Goal: Task Accomplishment & Management: Use online tool/utility

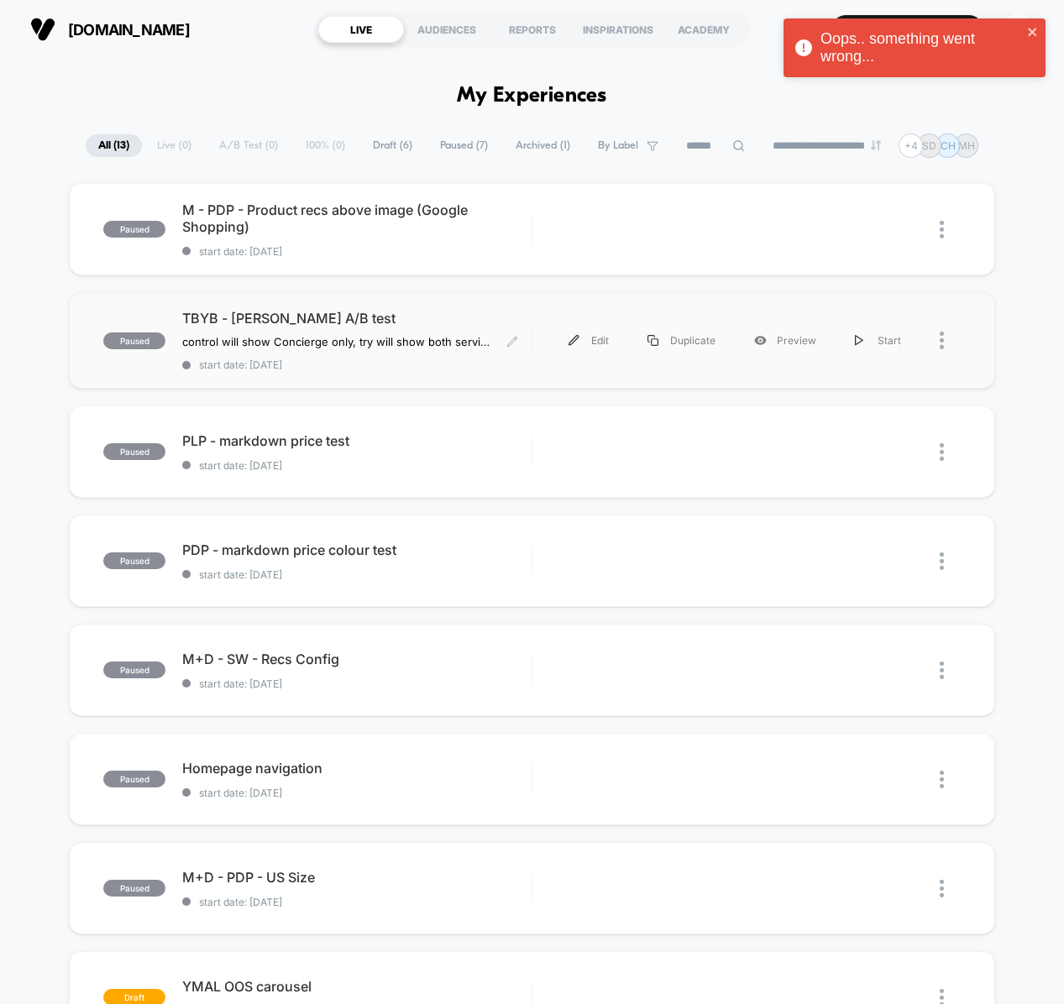
click at [497, 311] on span "TBYB - [PERSON_NAME] A/B test" at bounding box center [356, 318] width 348 height 17
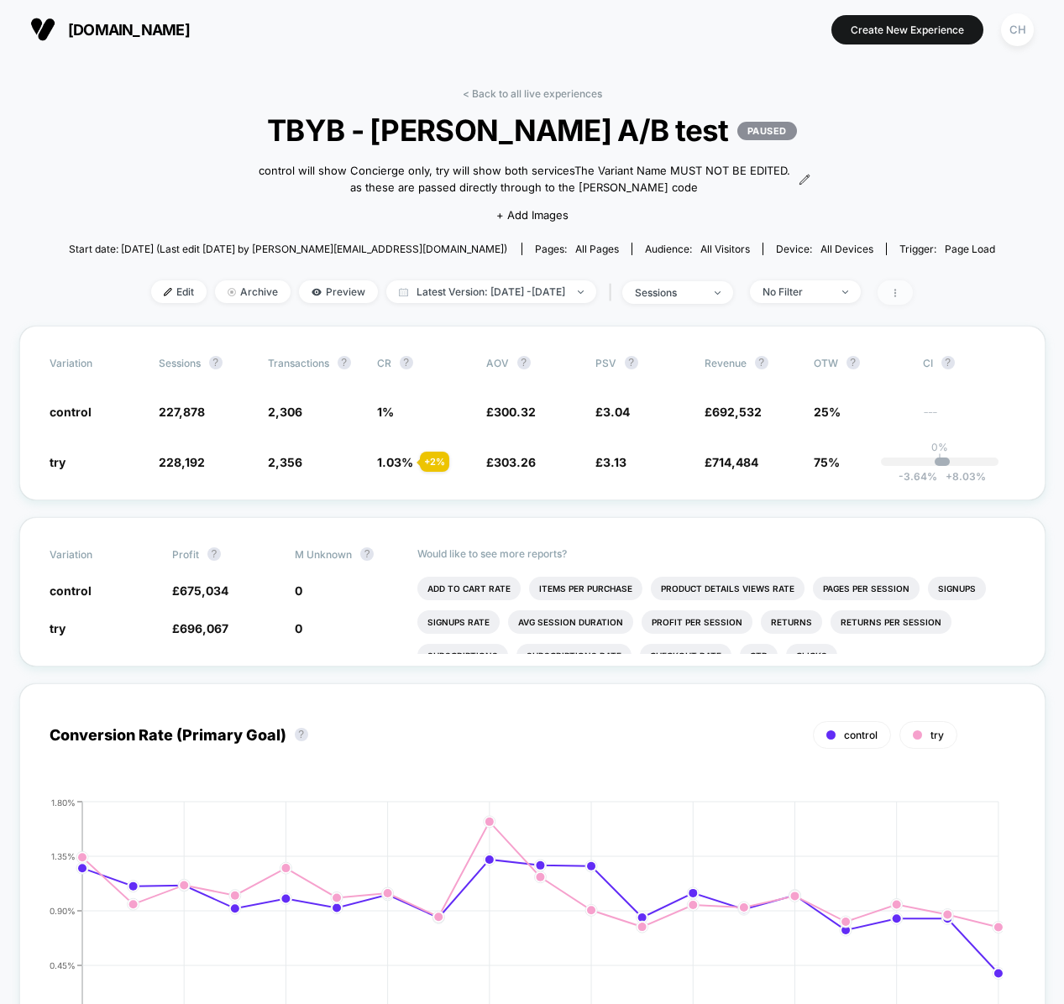
click at [912, 285] on span at bounding box center [894, 292] width 35 height 24
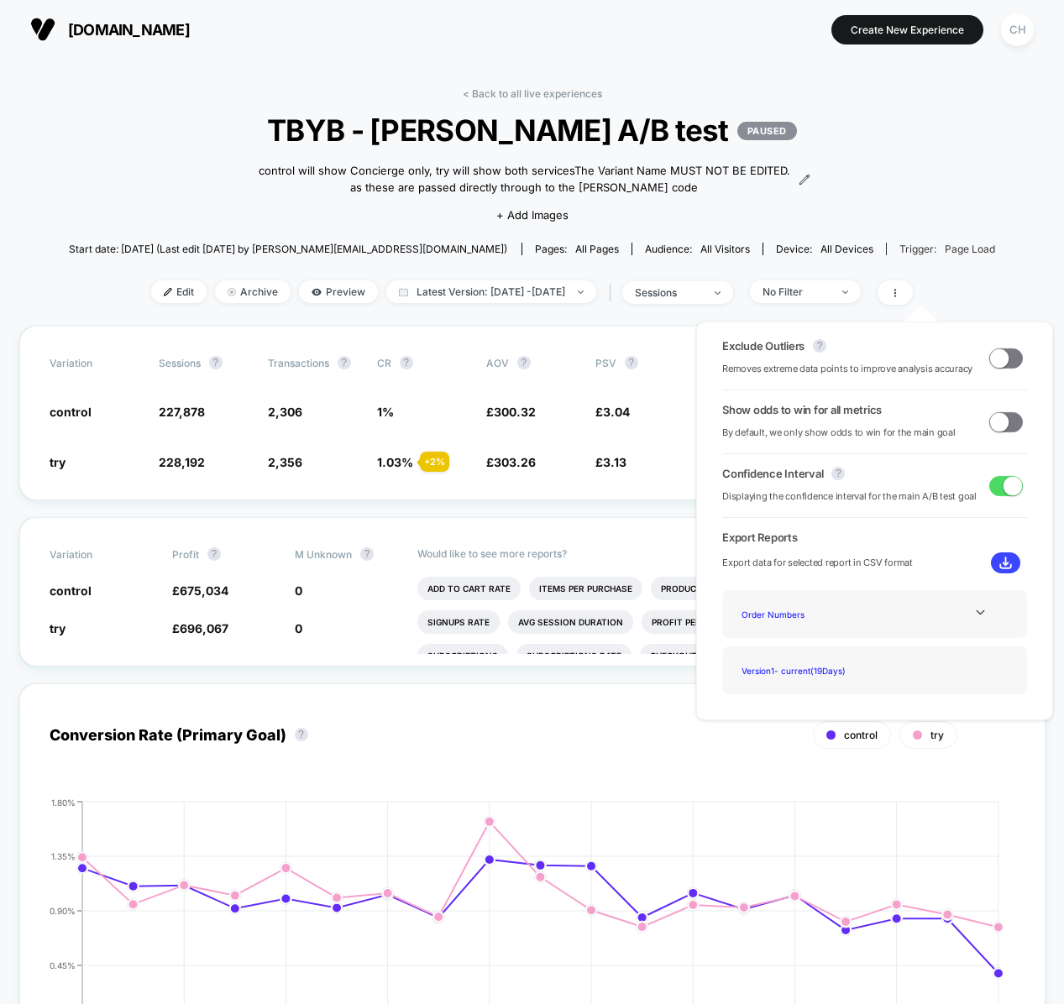
click at [946, 253] on span "Page Load" at bounding box center [969, 249] width 50 height 13
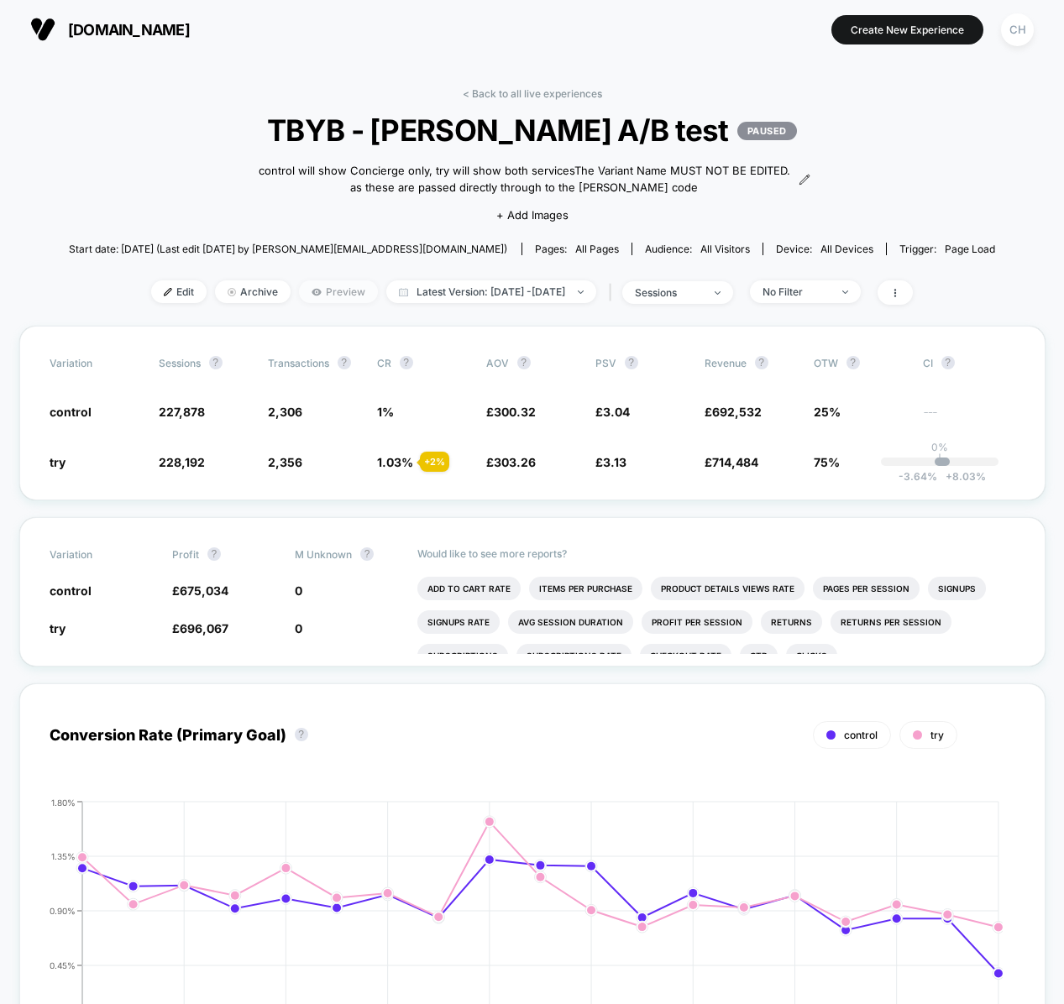
click at [299, 295] on span "Preview" at bounding box center [338, 291] width 79 height 23
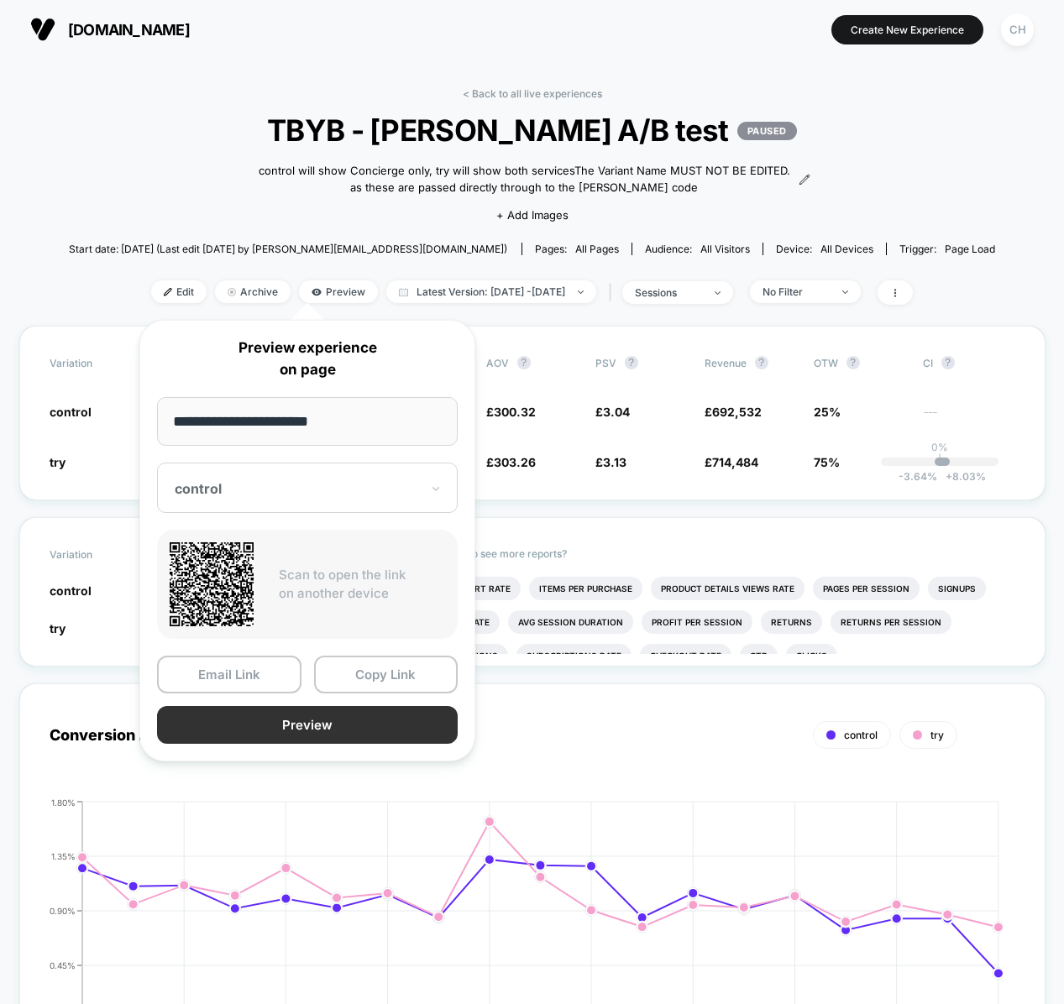
click at [323, 726] on button "Preview" at bounding box center [307, 725] width 301 height 38
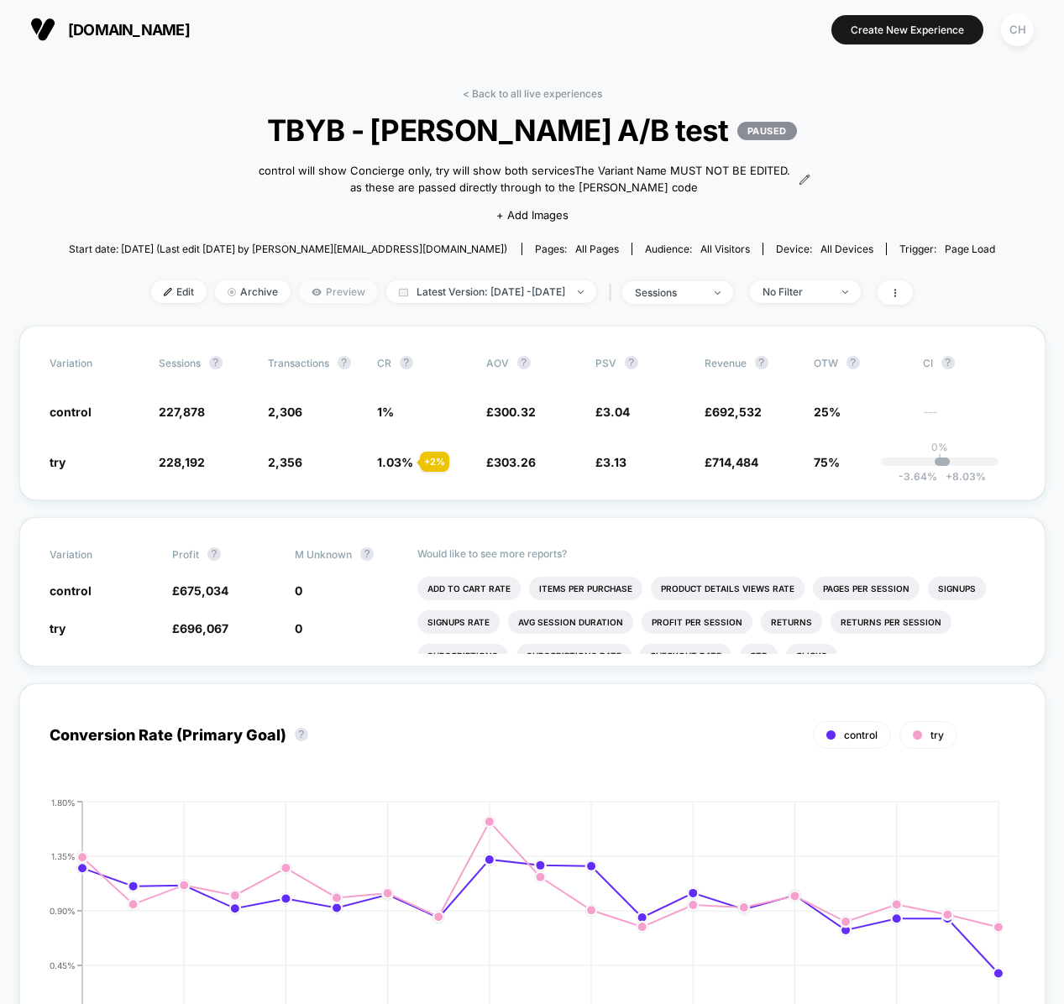
click at [335, 292] on span "Preview" at bounding box center [338, 291] width 79 height 23
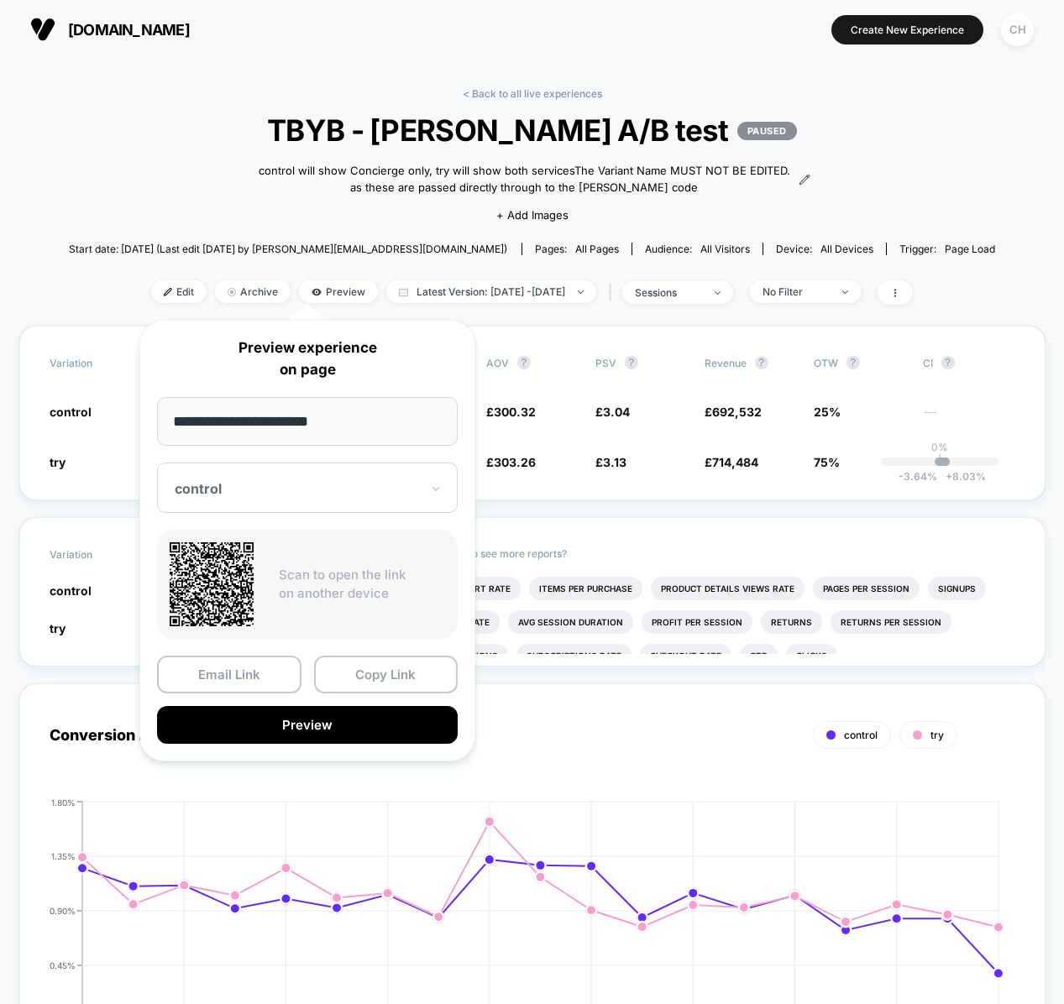
click at [299, 483] on div at bounding box center [297, 488] width 245 height 17
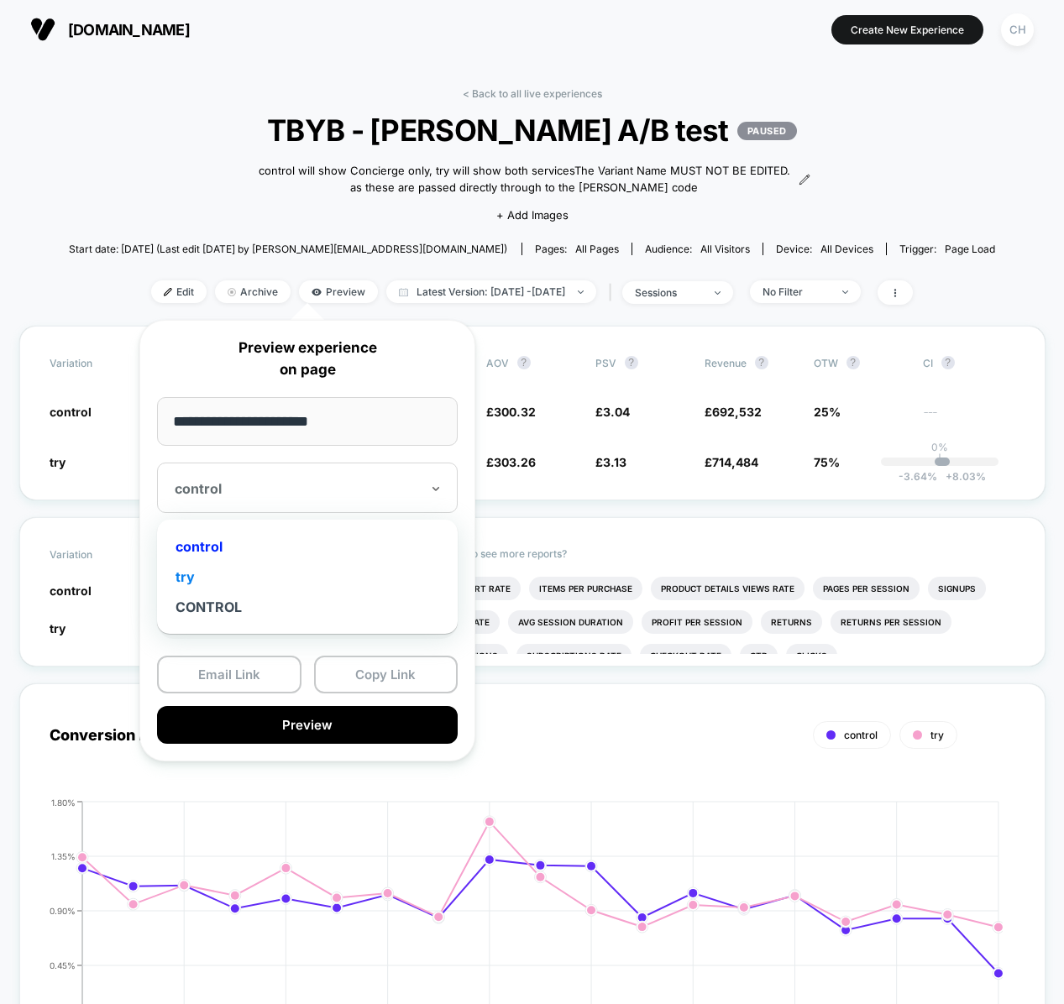
click at [216, 574] on div "try" at bounding box center [307, 577] width 284 height 30
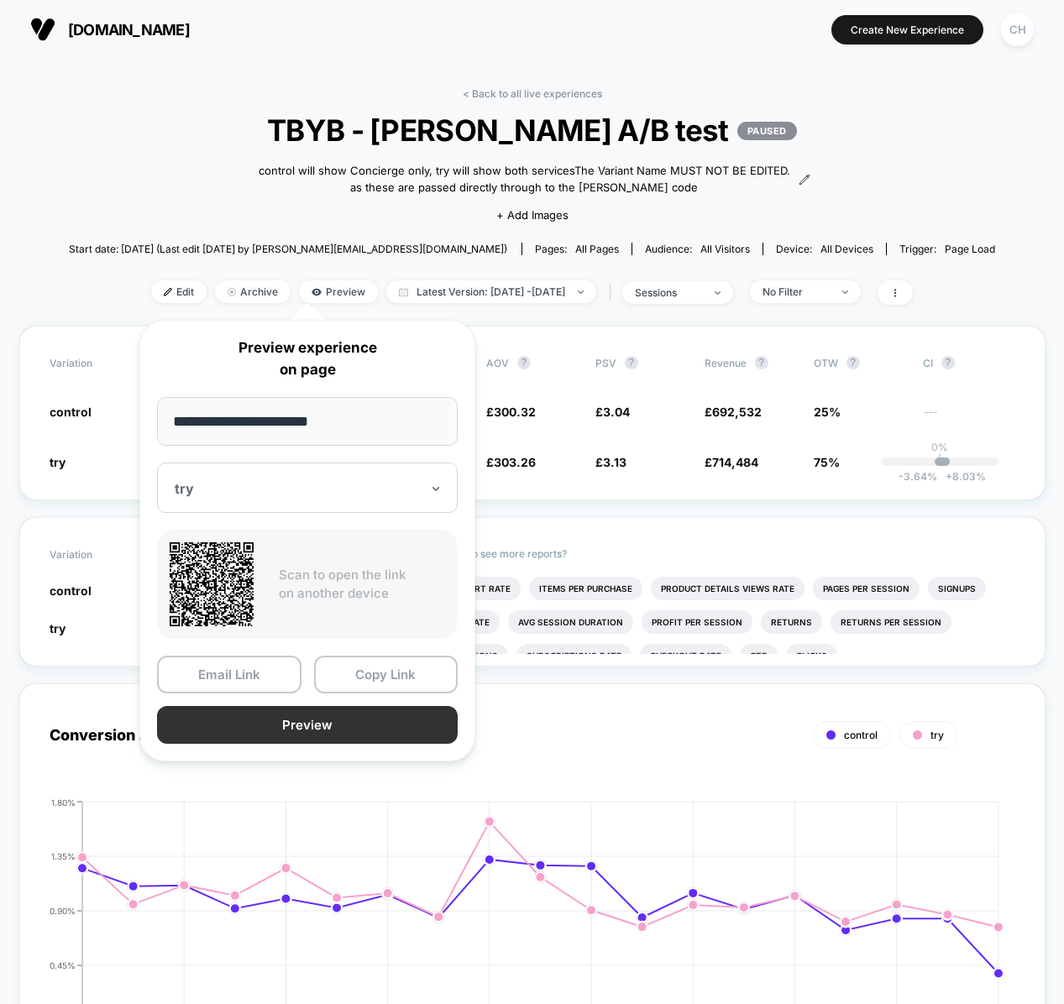
click at [337, 728] on button "Preview" at bounding box center [307, 725] width 301 height 38
